Goal: Information Seeking & Learning: Learn about a topic

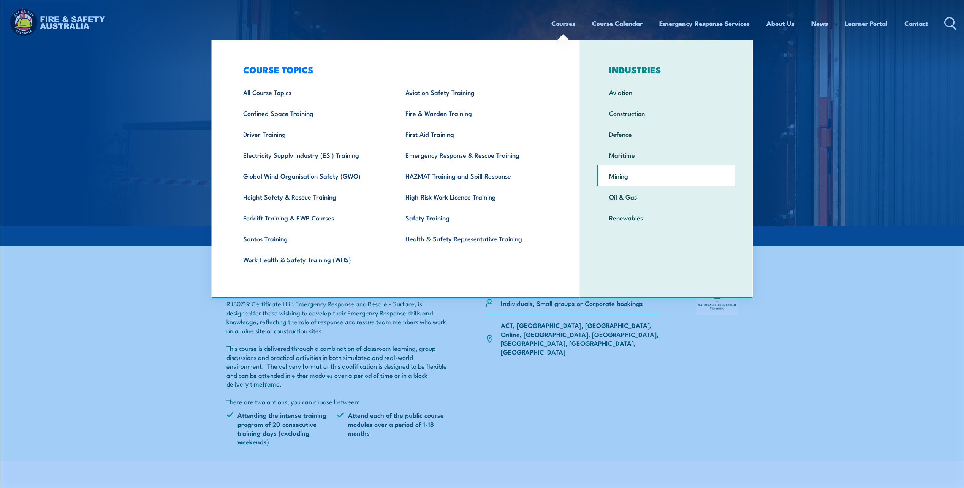
click at [626, 177] on link "Mining" at bounding box center [666, 175] width 138 height 21
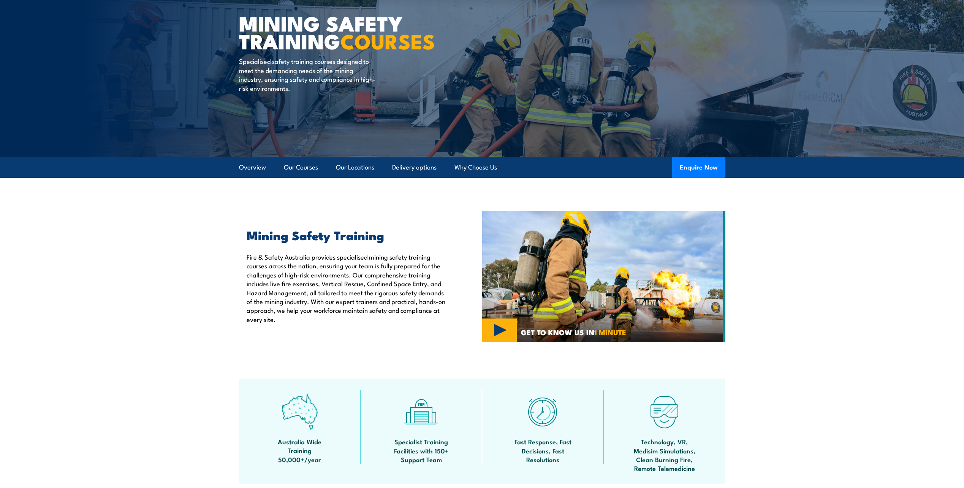
scroll to position [38, 0]
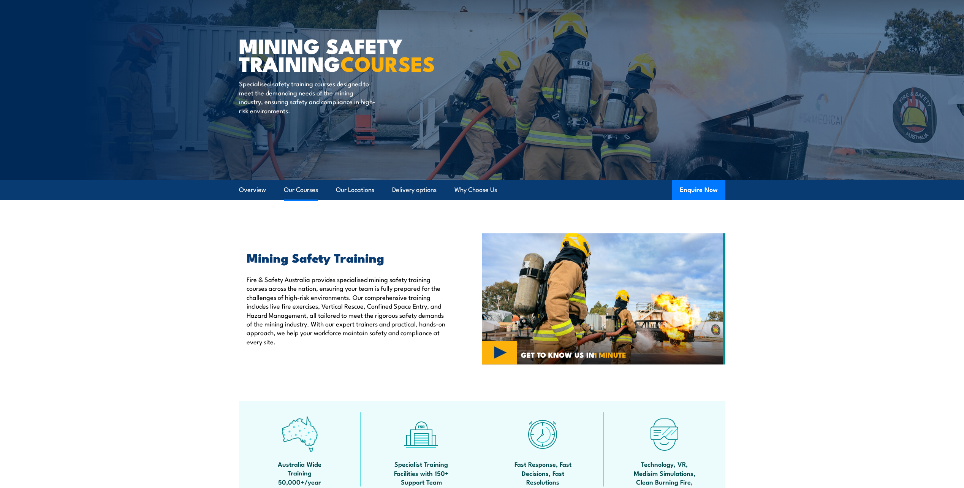
click at [301, 188] on link "Our Courses" at bounding box center [301, 190] width 34 height 20
